Goal: Task Accomplishment & Management: Manage account settings

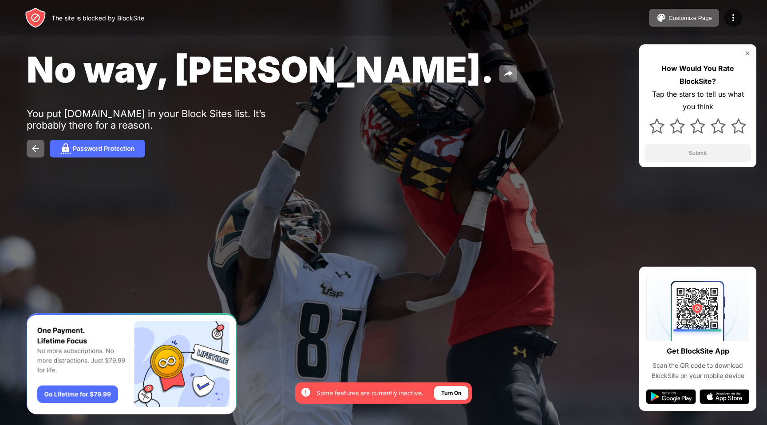
click at [558, 70] on div "No way, Jose." at bounding box center [312, 69] width 571 height 43
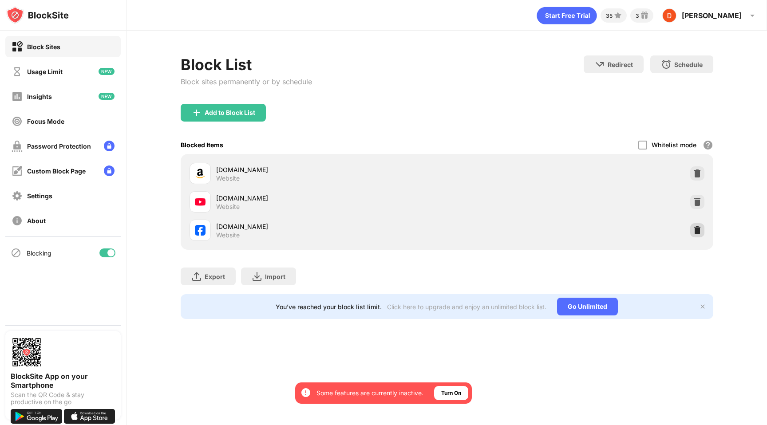
click at [700, 226] on img at bounding box center [697, 230] width 9 height 9
